Goal: Check status

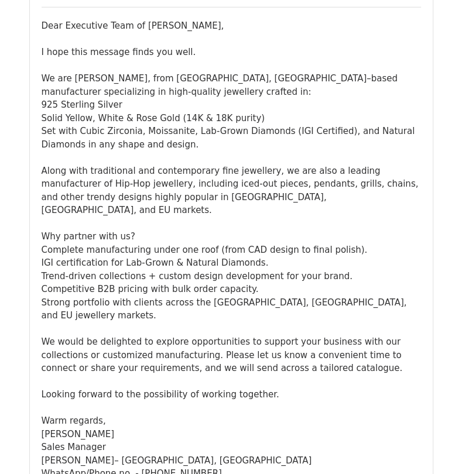
scroll to position [27045, 0]
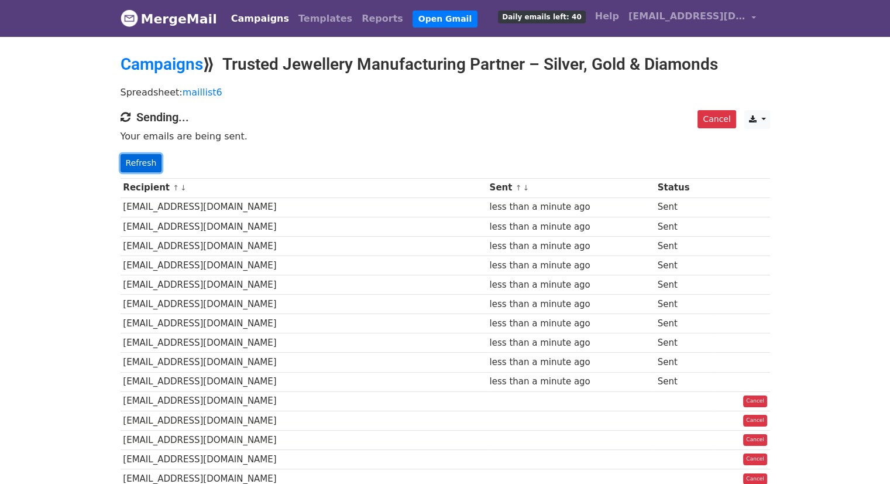
click at [141, 165] on link "Refresh" at bounding box center [142, 163] width 42 height 18
